Goal: Obtain resource: Download file/media

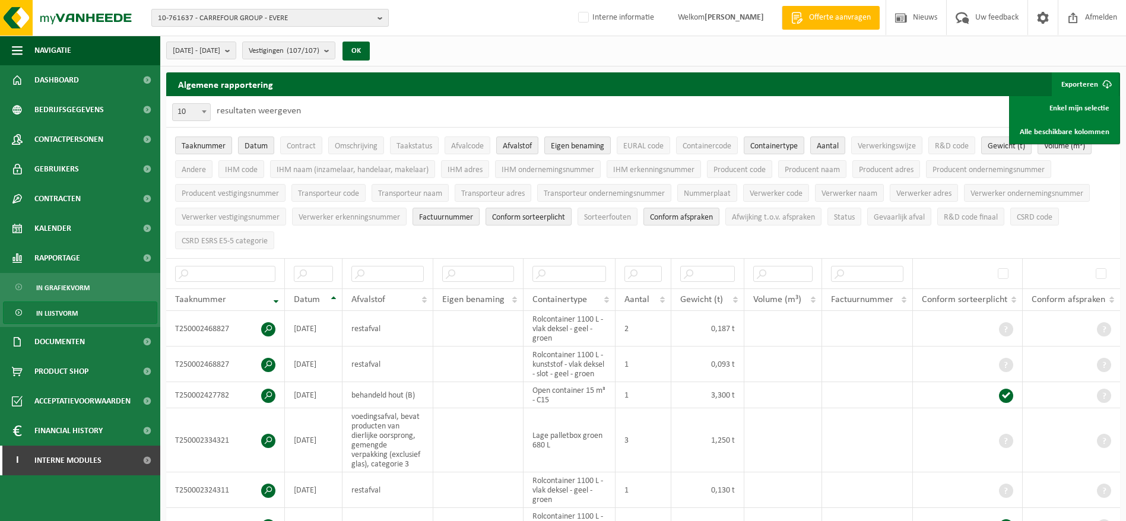
click at [225, 23] on span "10-761637 - CARREFOUR GROUP - EVERE" at bounding box center [265, 18] width 215 height 18
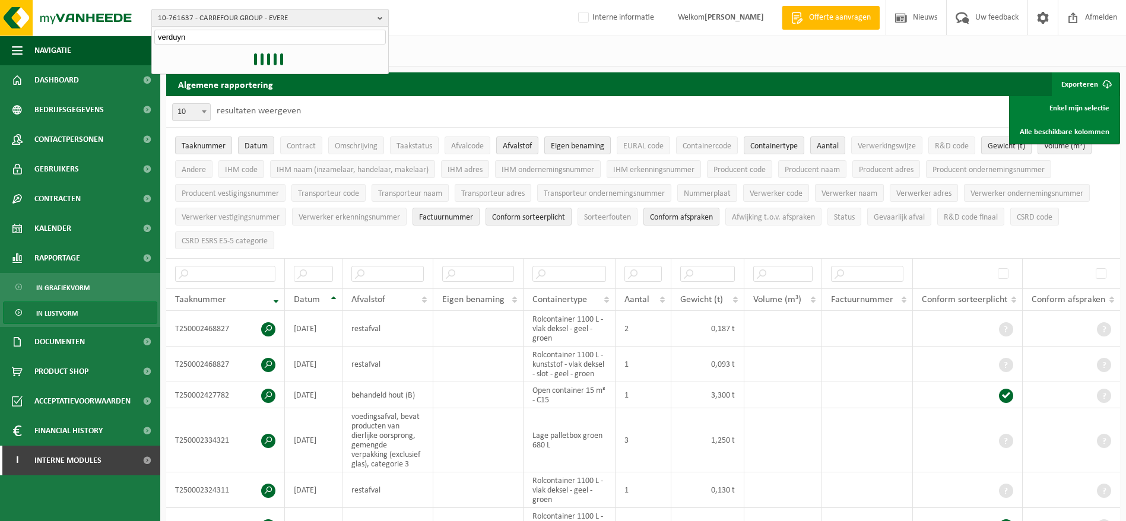
type input "verduyn"
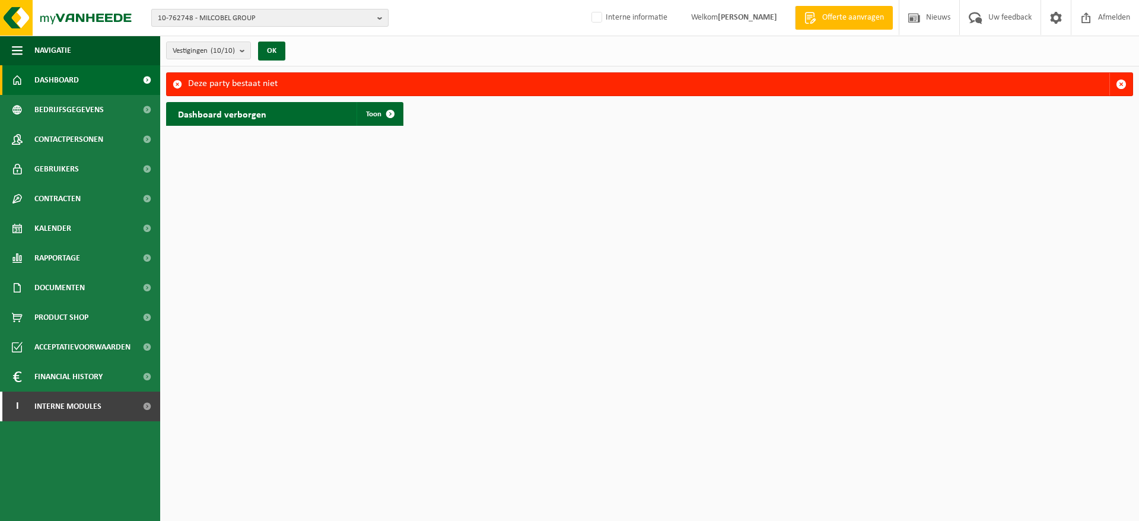
click at [234, 19] on span "10-762748 - MILCOBEL GROUP" at bounding box center [265, 18] width 215 height 18
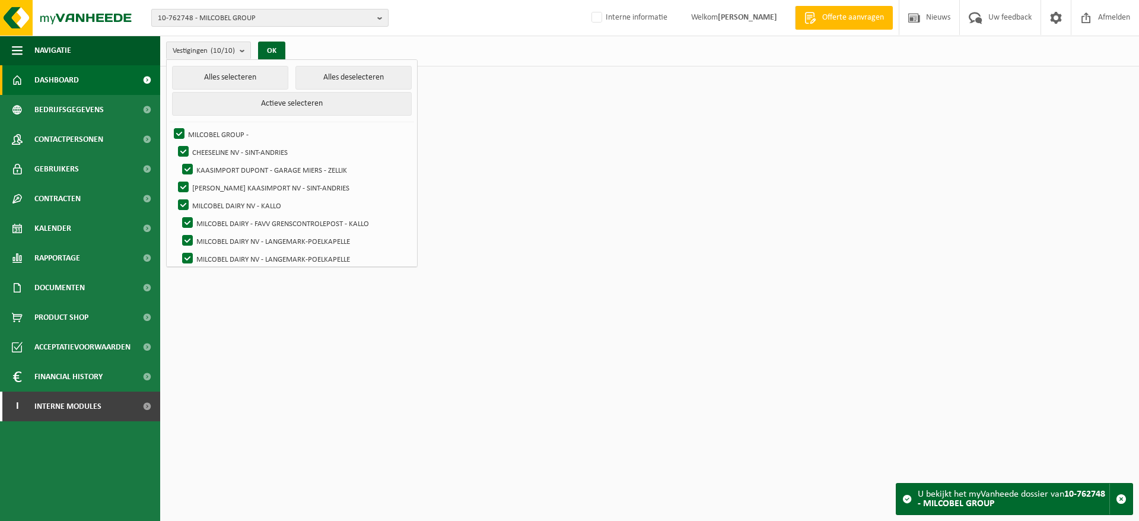
click at [247, 23] on span "10-762748 - MILCOBEL GROUP" at bounding box center [265, 18] width 215 height 18
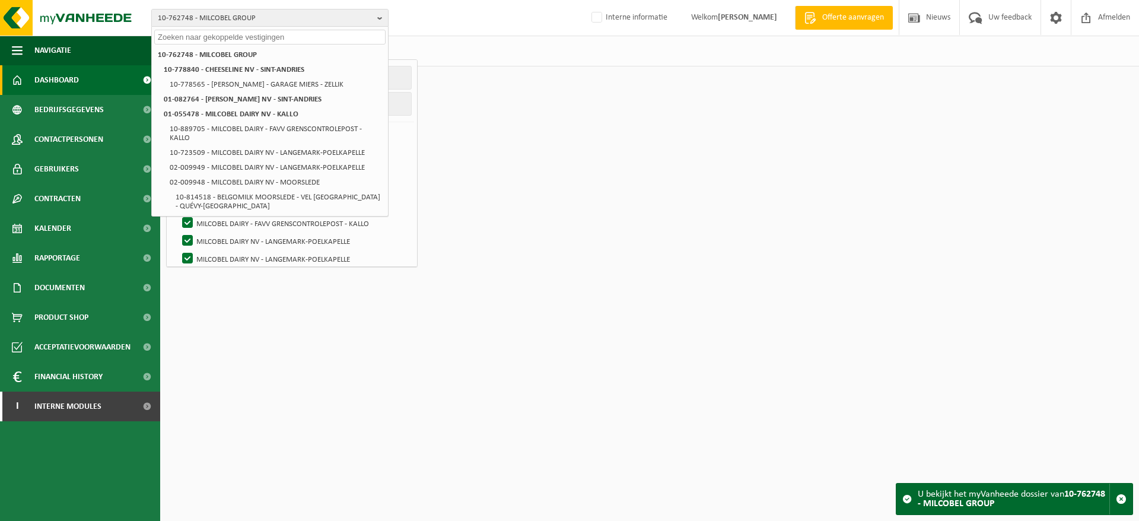
click at [244, 36] on input "text" at bounding box center [269, 37] width 231 height 15
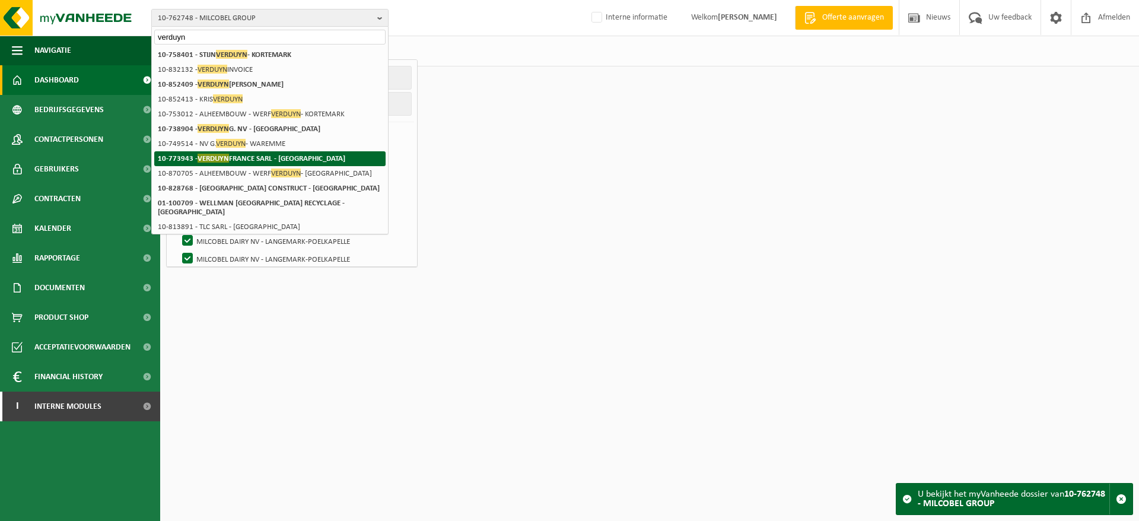
type input "verduyn"
click at [269, 161] on strong "10-773943 - VERDUYN FRANCE SARL - WANCOURT" at bounding box center [251, 158] width 187 height 9
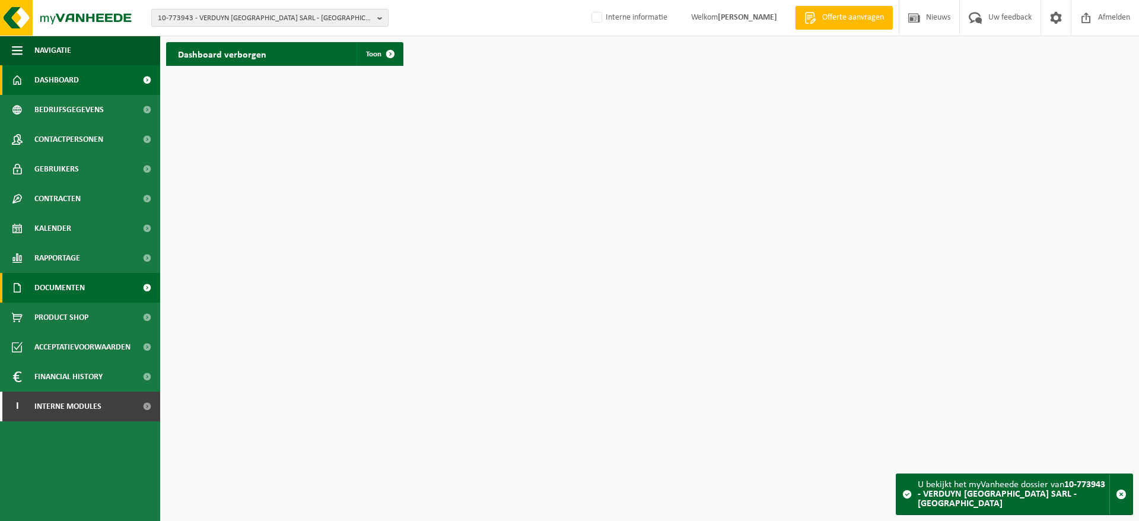
click at [98, 284] on link "Documenten" at bounding box center [80, 288] width 160 height 30
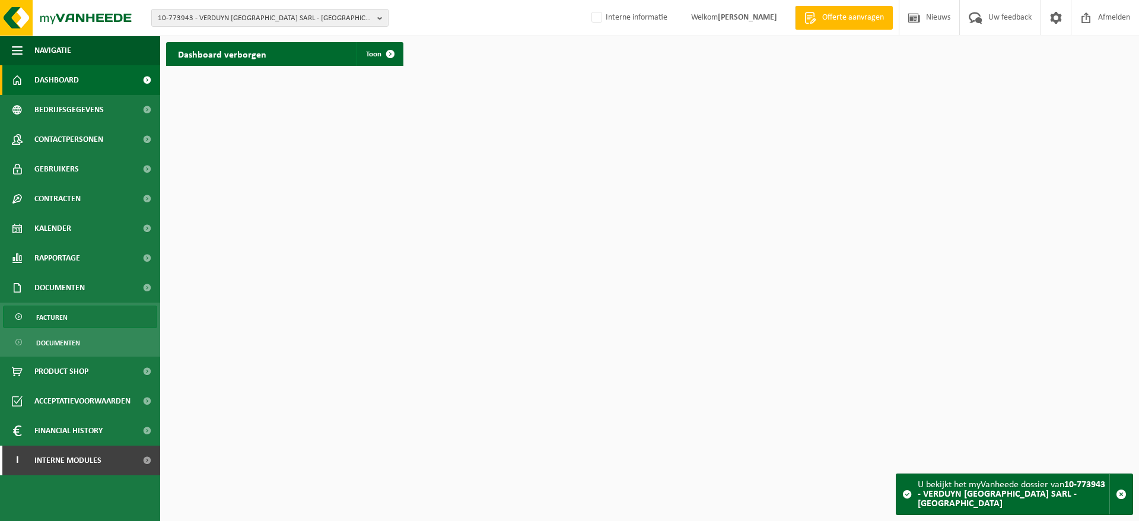
click at [90, 307] on link "Facturen" at bounding box center [80, 317] width 154 height 23
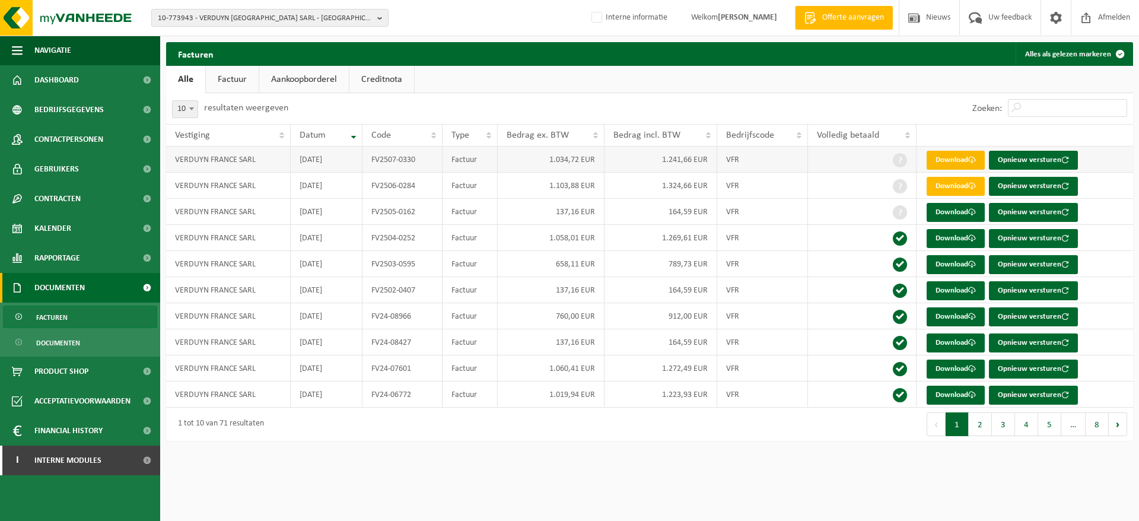
click at [960, 152] on link "Download" at bounding box center [956, 160] width 58 height 19
